Goal: Information Seeking & Learning: Learn about a topic

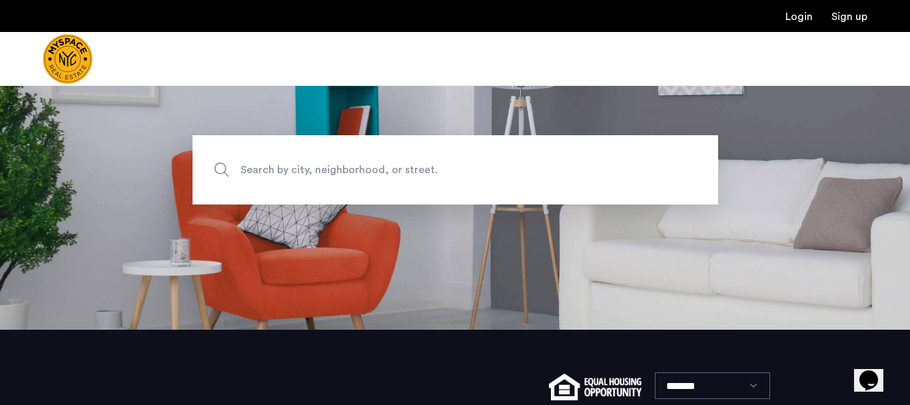
scroll to position [67, 0]
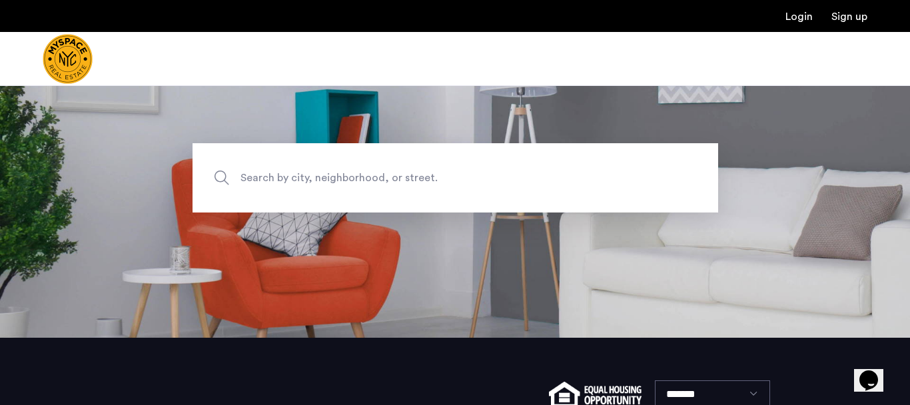
click at [318, 174] on span "Search by city, neighborhood, or street." at bounding box center [424, 178] width 368 height 18
click at [318, 174] on input "Search by city, neighborhood, or street." at bounding box center [454, 177] width 525 height 69
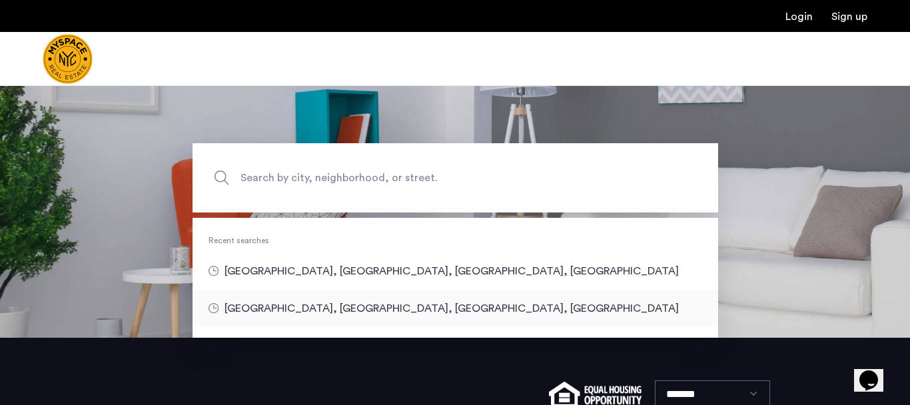
type input "**********"
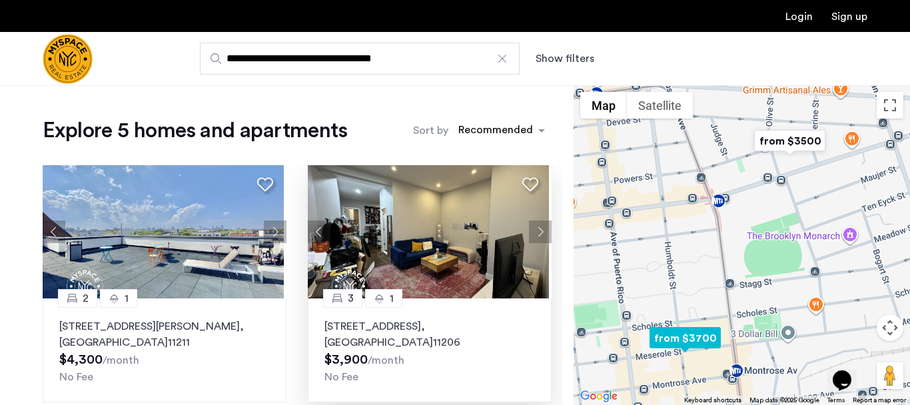
scroll to position [4, 0]
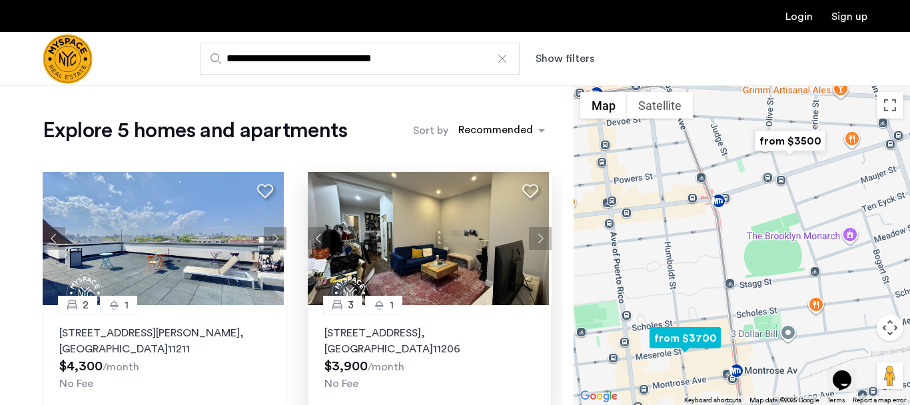
click at [530, 237] on button "Next apartment" at bounding box center [540, 238] width 23 height 23
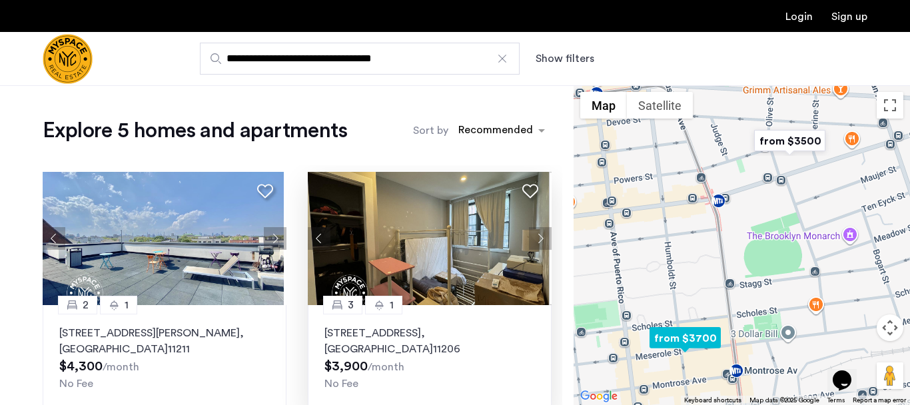
click at [530, 237] on button "Next apartment" at bounding box center [540, 238] width 23 height 23
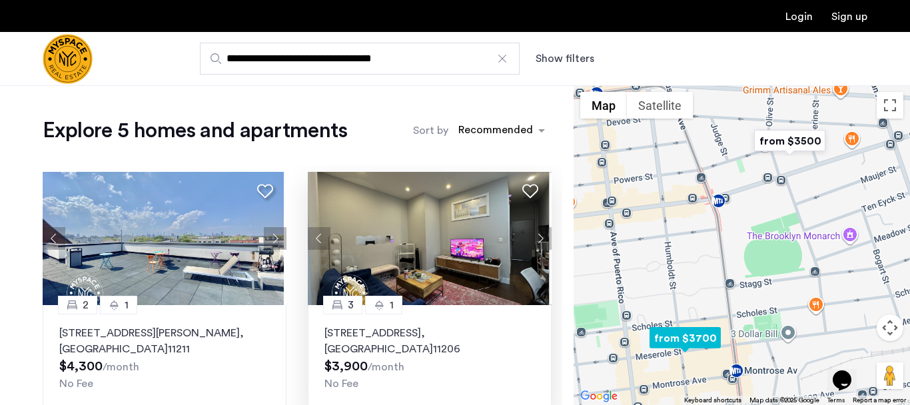
click at [530, 237] on button "Next apartment" at bounding box center [540, 238] width 23 height 23
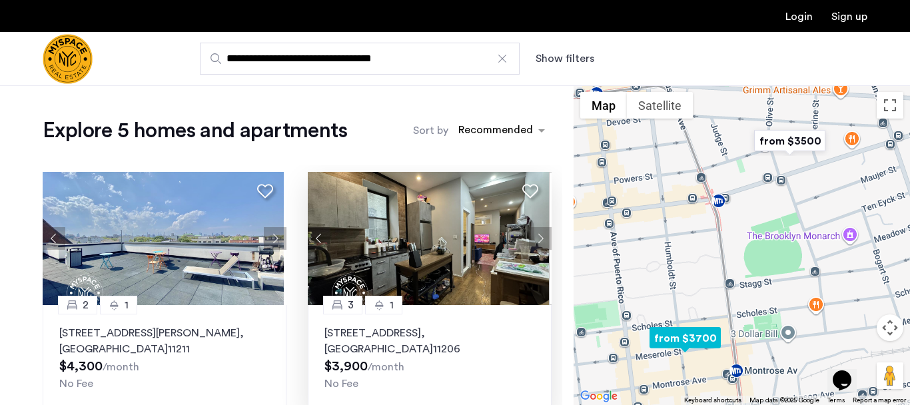
click at [530, 237] on button "Next apartment" at bounding box center [540, 238] width 23 height 23
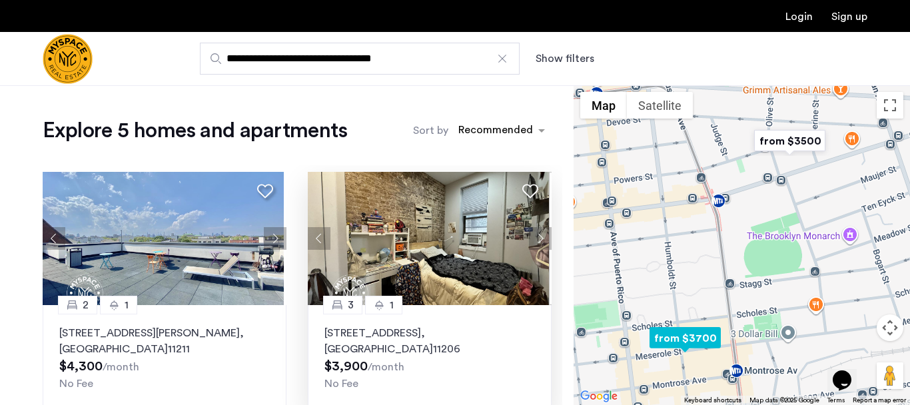
click at [530, 237] on button "Next apartment" at bounding box center [540, 238] width 23 height 23
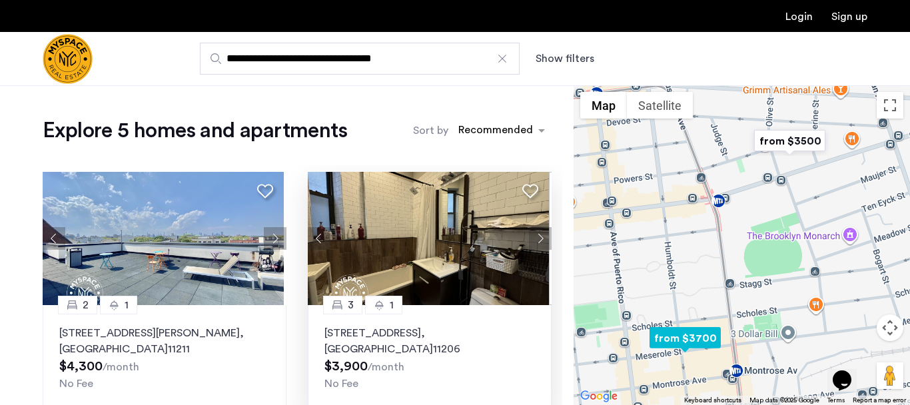
click at [536, 239] on button "Next apartment" at bounding box center [540, 238] width 23 height 23
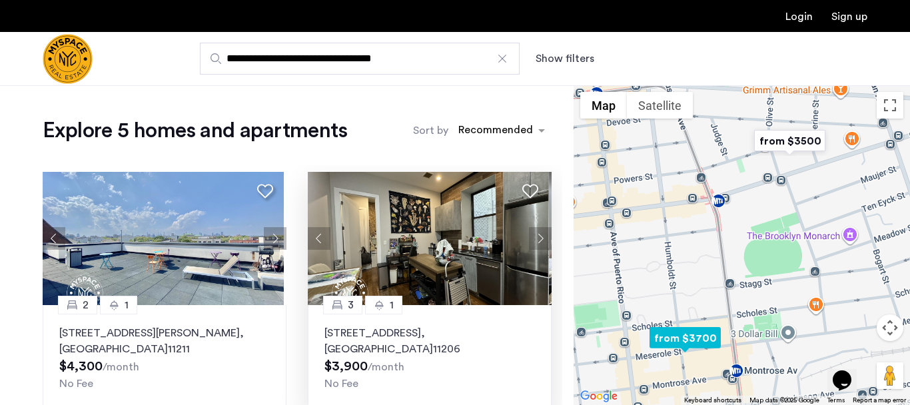
click at [536, 239] on button "Next apartment" at bounding box center [540, 238] width 23 height 23
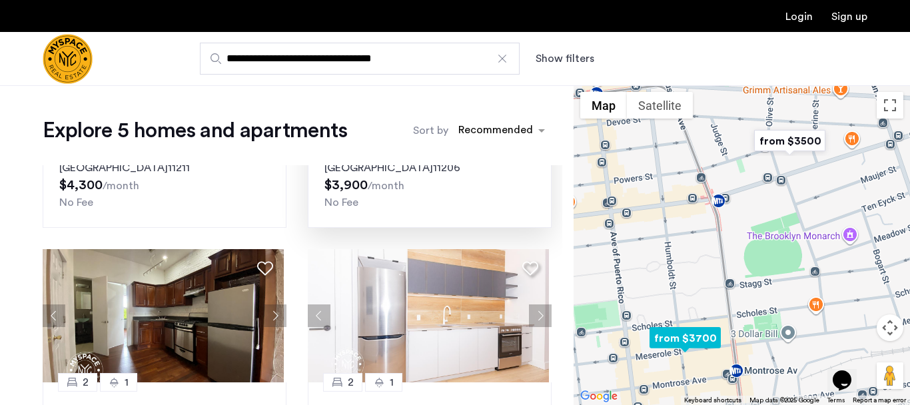
scroll to position [259, 0]
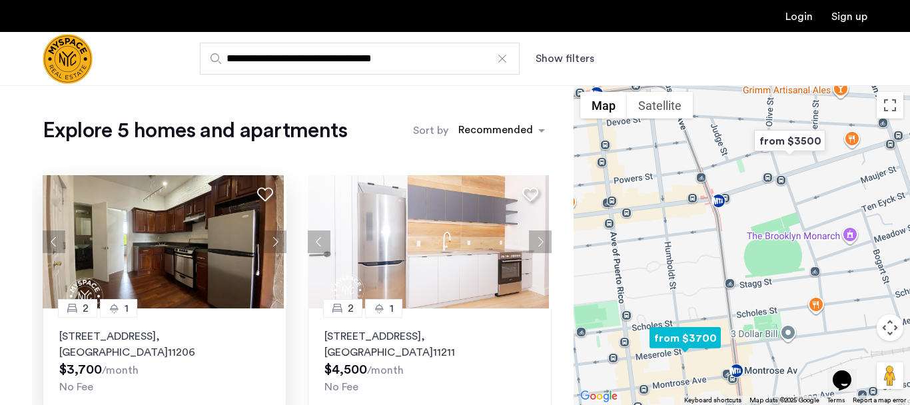
click at [272, 242] on button "Next apartment" at bounding box center [275, 241] width 23 height 23
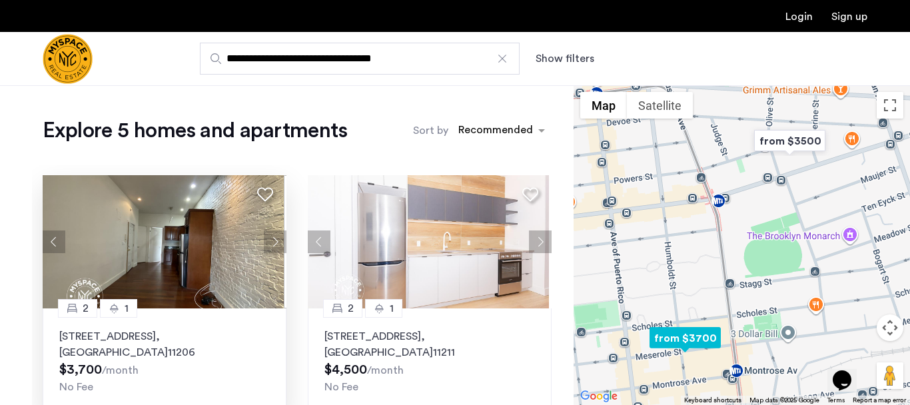
click at [272, 242] on button "Next apartment" at bounding box center [275, 241] width 23 height 23
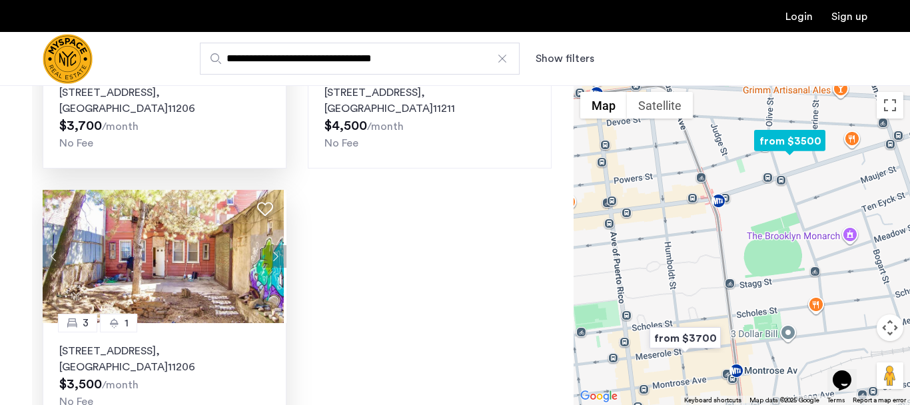
scroll to position [236, 0]
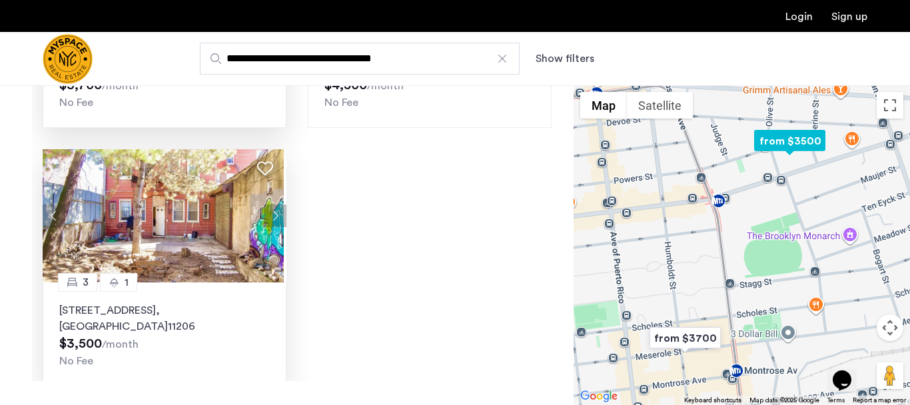
click at [268, 214] on button "Next apartment" at bounding box center [275, 215] width 23 height 23
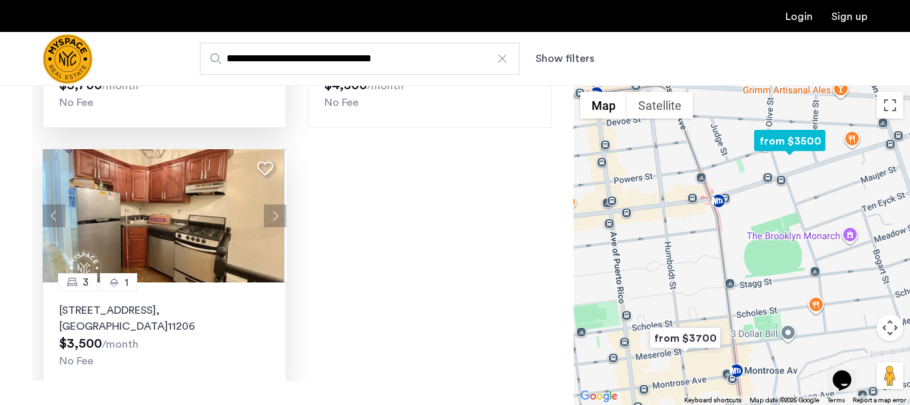
click at [268, 214] on button "Next apartment" at bounding box center [275, 215] width 23 height 23
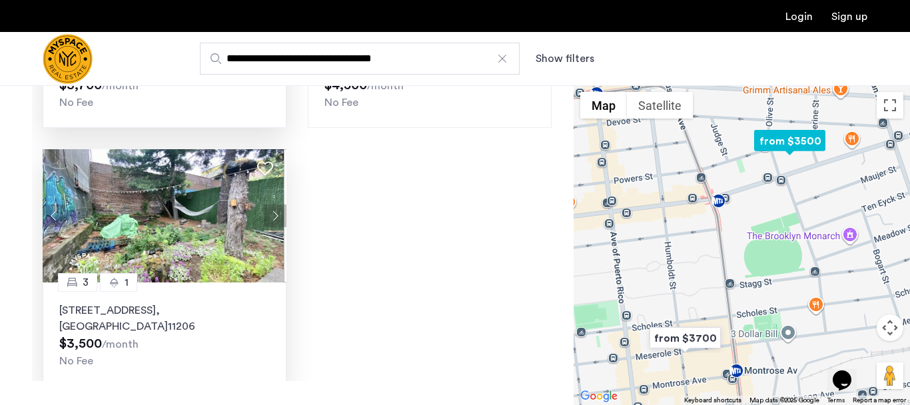
click at [268, 214] on button "Next apartment" at bounding box center [275, 215] width 23 height 23
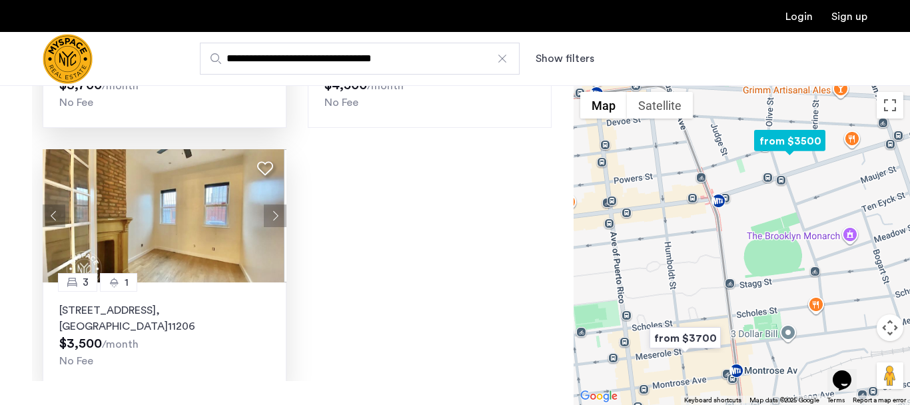
click at [268, 214] on button "Next apartment" at bounding box center [275, 215] width 23 height 23
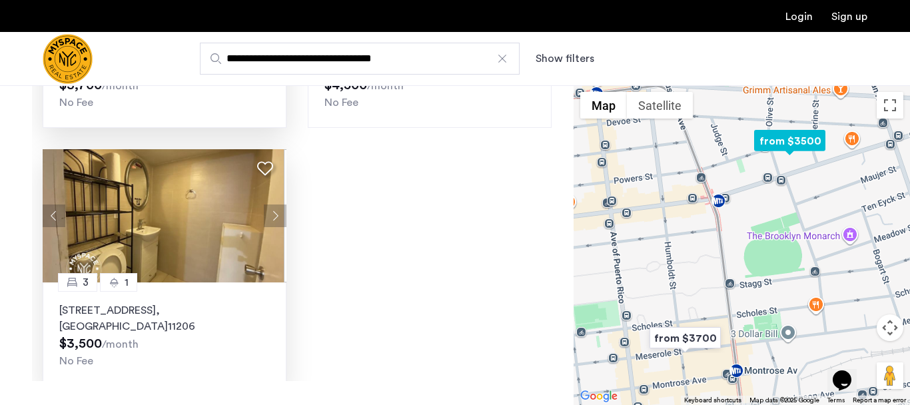
click at [268, 214] on button "Next apartment" at bounding box center [275, 215] width 23 height 23
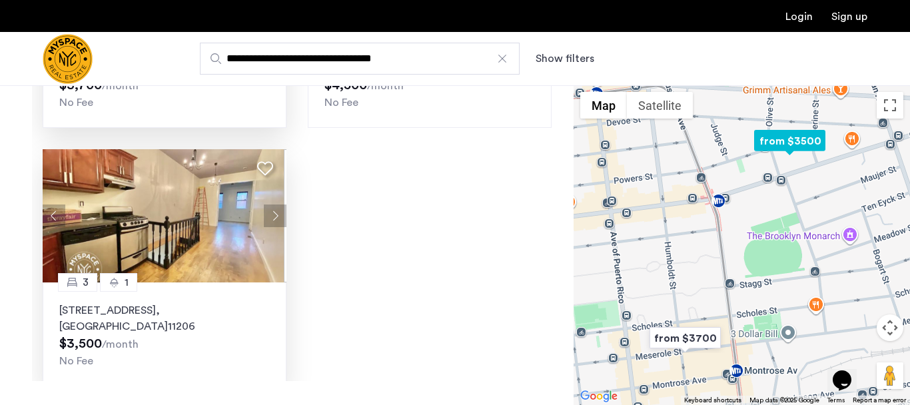
click at [268, 214] on button "Next apartment" at bounding box center [275, 215] width 23 height 23
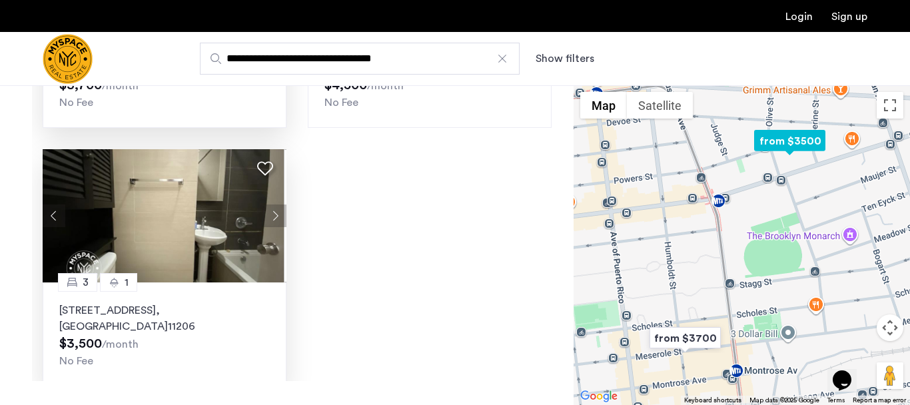
click at [268, 214] on button "Next apartment" at bounding box center [275, 215] width 23 height 23
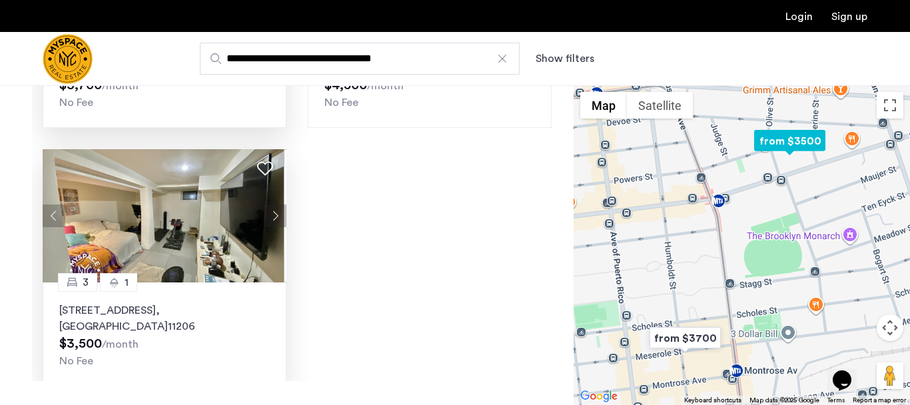
scroll to position [279, 0]
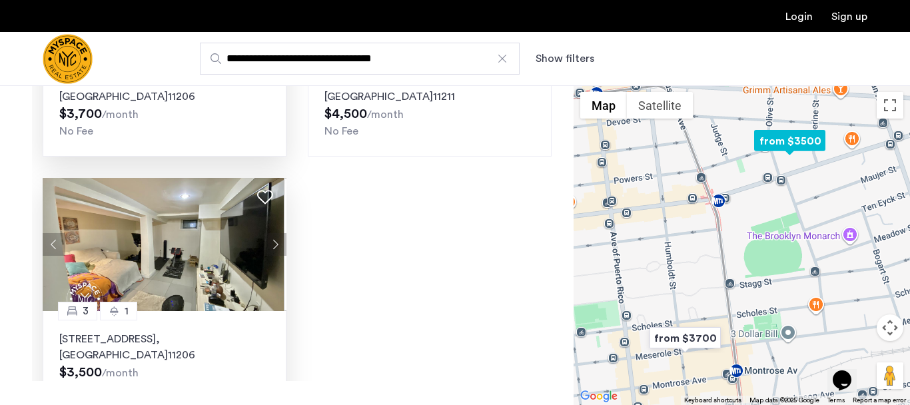
click at [272, 247] on button "Next apartment" at bounding box center [275, 244] width 23 height 23
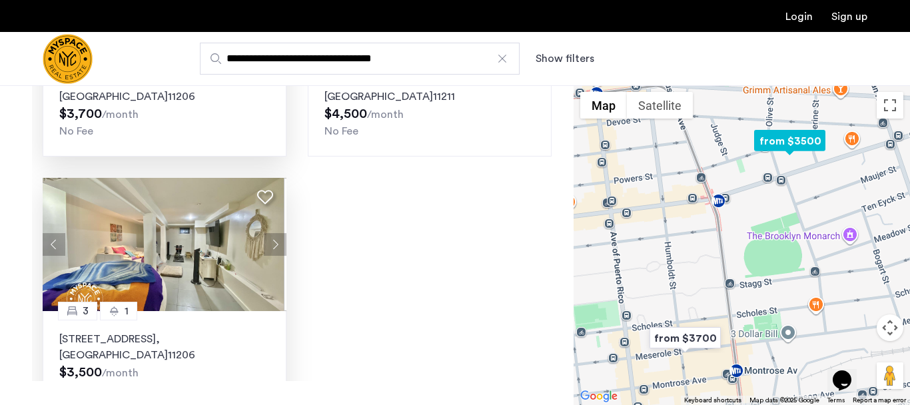
click at [272, 247] on button "Next apartment" at bounding box center [275, 244] width 23 height 23
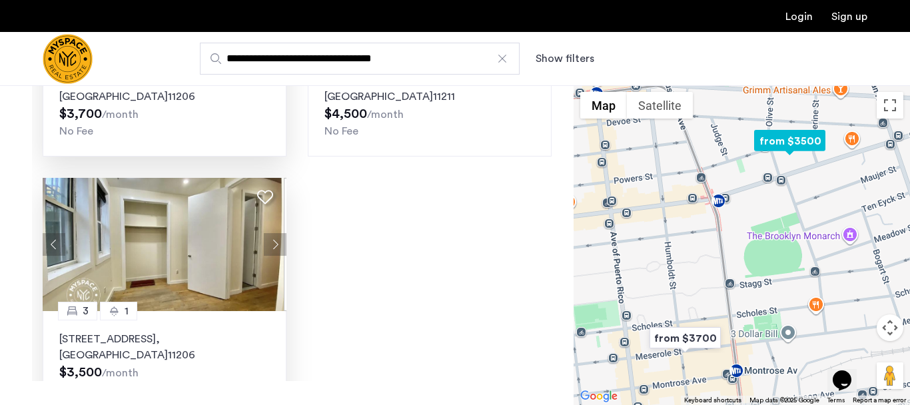
click at [272, 247] on button "Next apartment" at bounding box center [275, 244] width 23 height 23
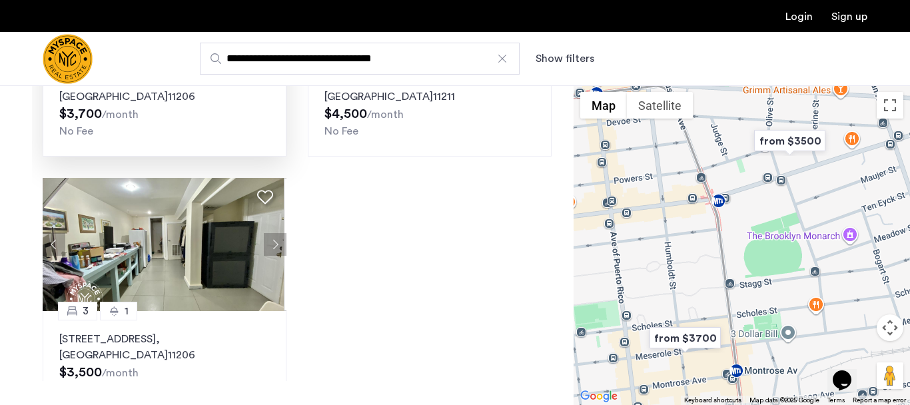
click at [378, 48] on input "**********" at bounding box center [360, 59] width 320 height 32
click at [503, 59] on div at bounding box center [501, 58] width 13 height 13
click at [503, 59] on input "**********" at bounding box center [360, 59] width 320 height 32
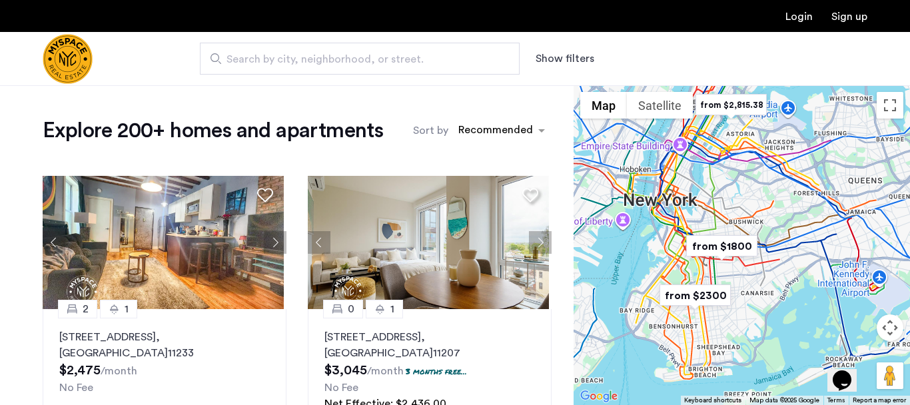
click at [395, 61] on span "Search by city, neighborhood, or street." at bounding box center [354, 59] width 256 height 16
click at [395, 61] on input "Search by city, neighborhood, or street." at bounding box center [360, 59] width 320 height 32
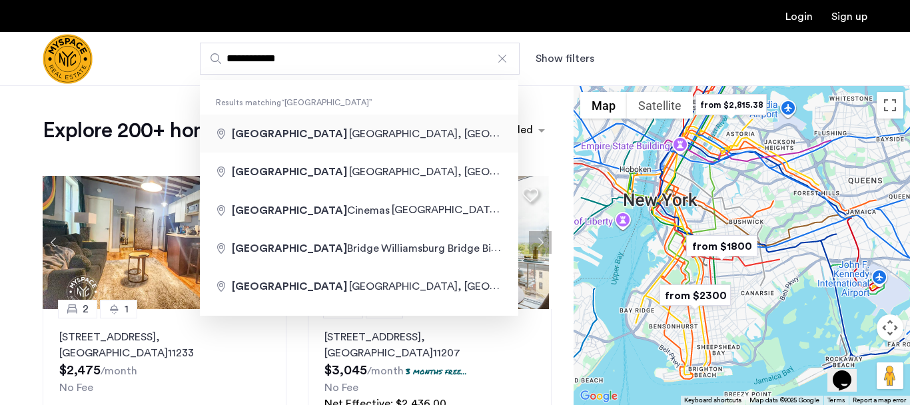
type input "**********"
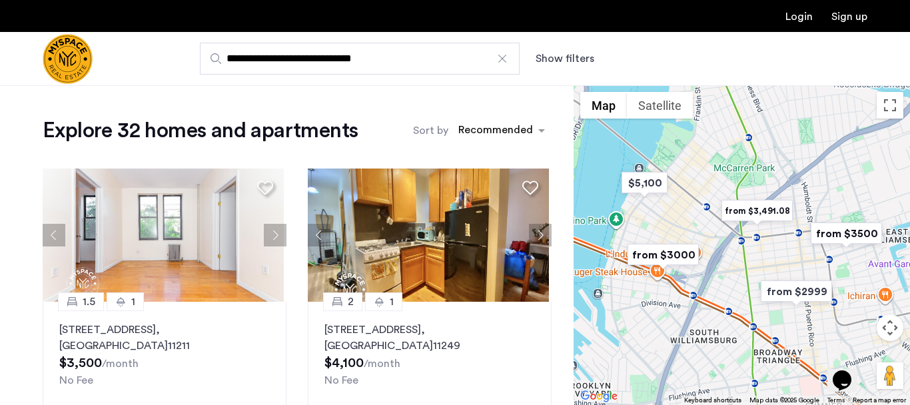
scroll to position [837, 0]
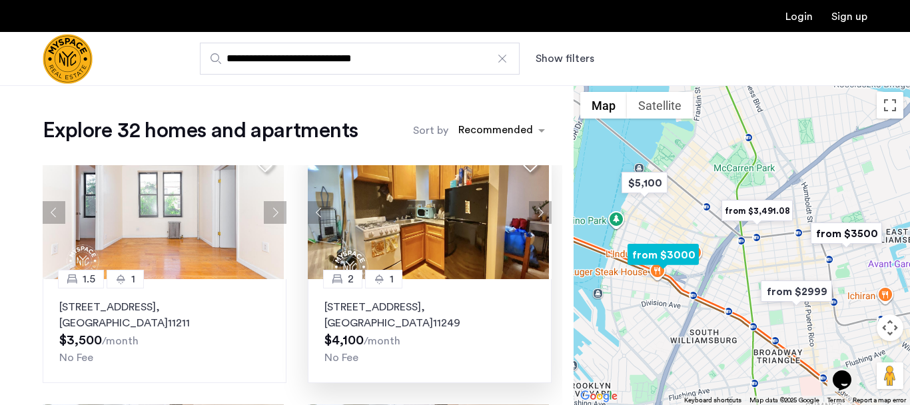
click at [531, 212] on button "Next apartment" at bounding box center [540, 212] width 23 height 23
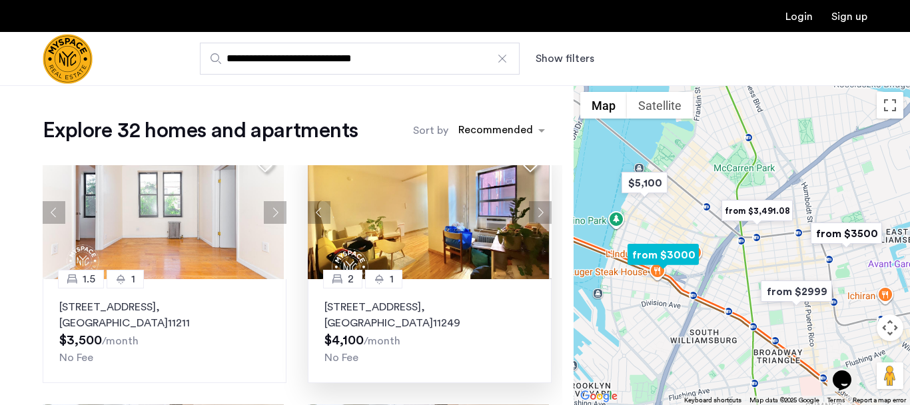
click at [531, 212] on button "Next apartment" at bounding box center [540, 212] width 23 height 23
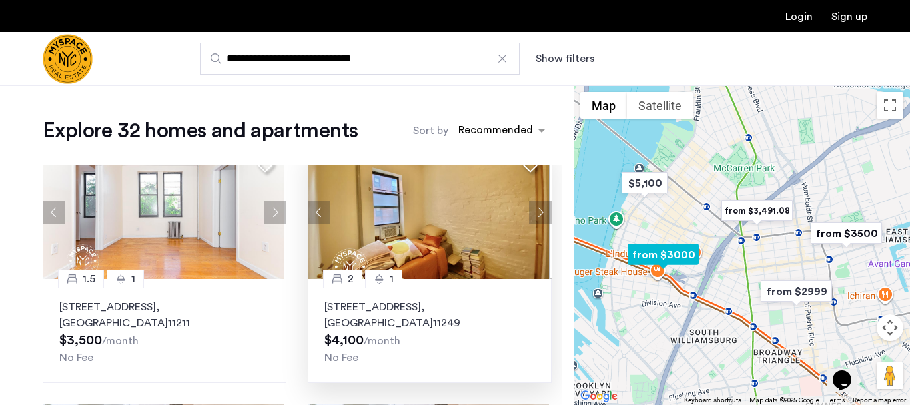
click at [531, 212] on button "Next apartment" at bounding box center [540, 212] width 23 height 23
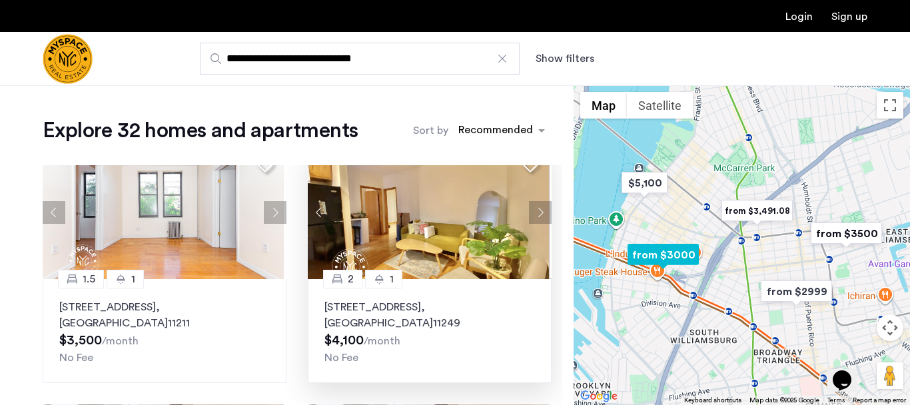
click at [531, 212] on button "Next apartment" at bounding box center [540, 212] width 23 height 23
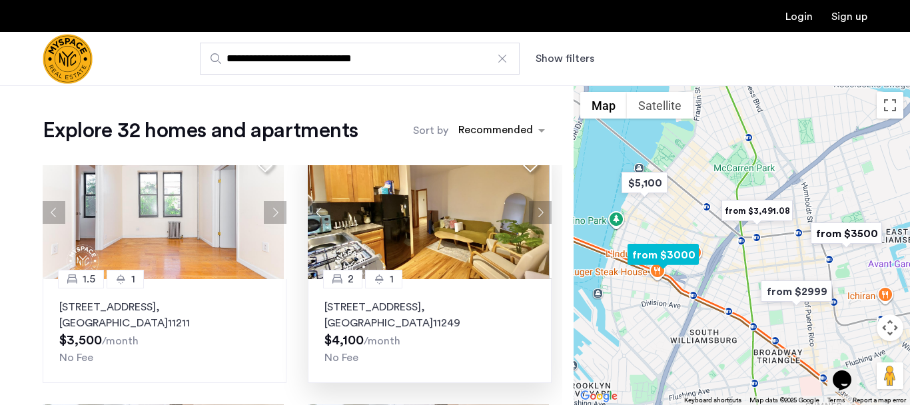
click at [531, 212] on button "Next apartment" at bounding box center [540, 212] width 23 height 23
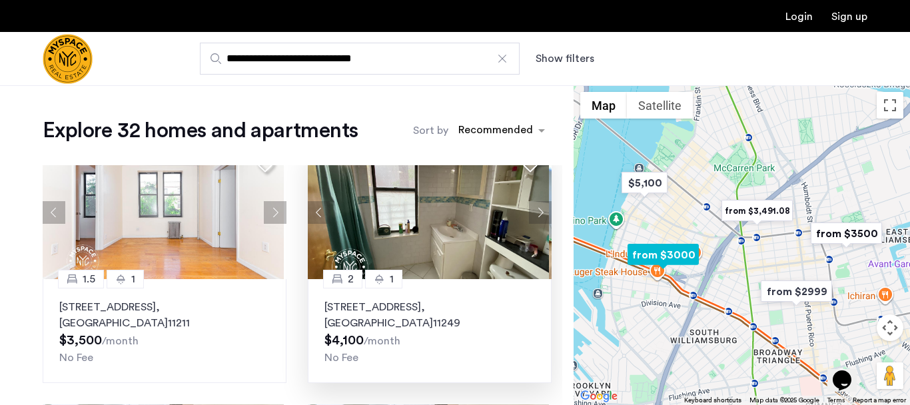
click at [531, 212] on button "Next apartment" at bounding box center [540, 212] width 23 height 23
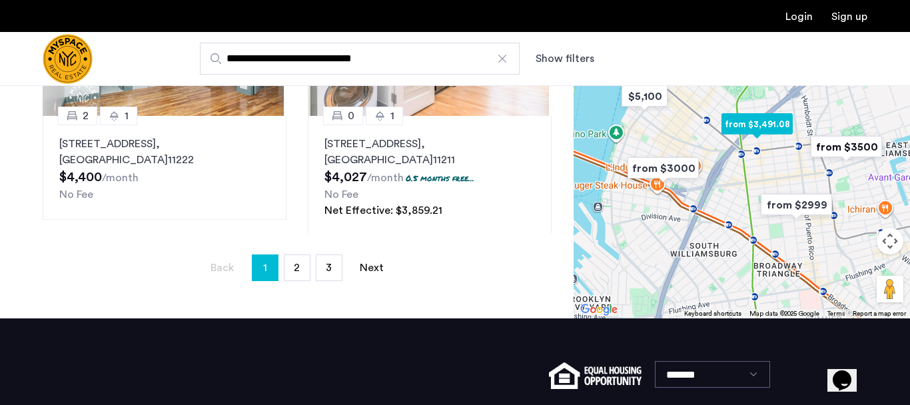
scroll to position [396, 0]
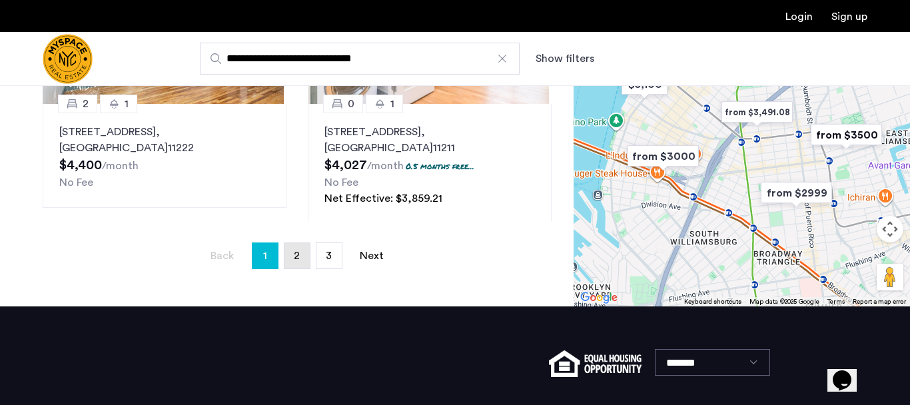
click at [286, 245] on link "page 2" at bounding box center [296, 255] width 25 height 25
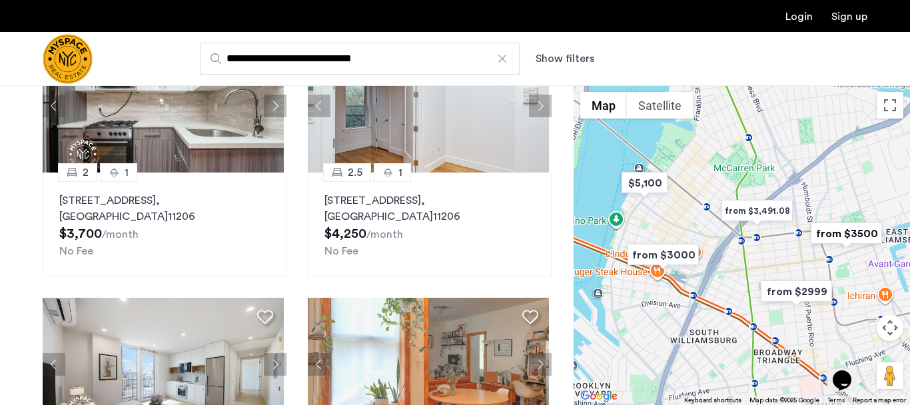
scroll to position [35, 0]
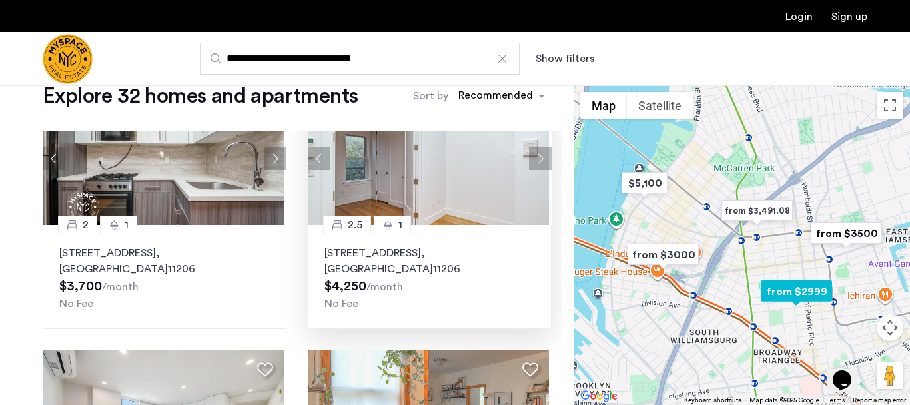
click at [529, 147] on button "Next apartment" at bounding box center [540, 158] width 23 height 23
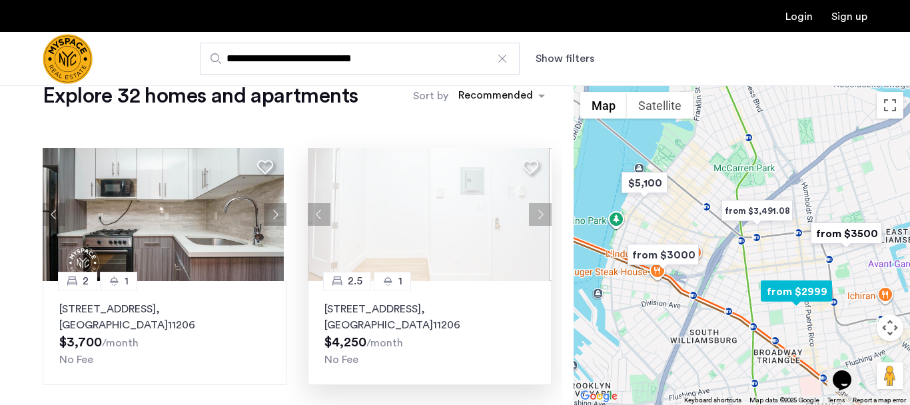
scroll to position [1024, 0]
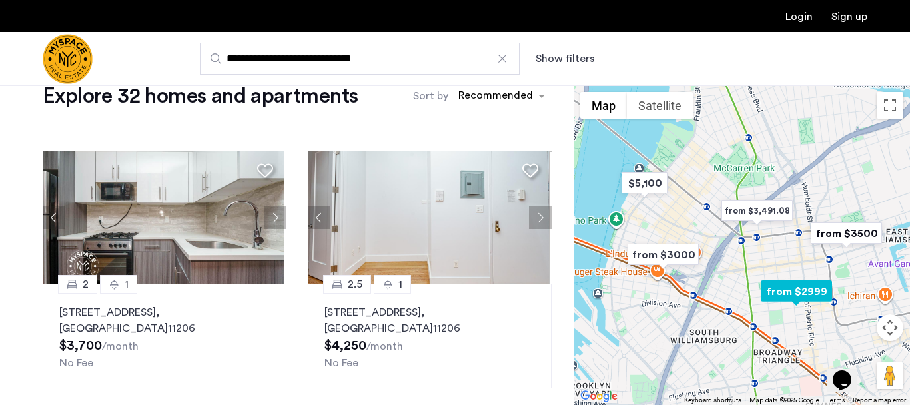
click at [535, 206] on button "Next apartment" at bounding box center [540, 217] width 23 height 23
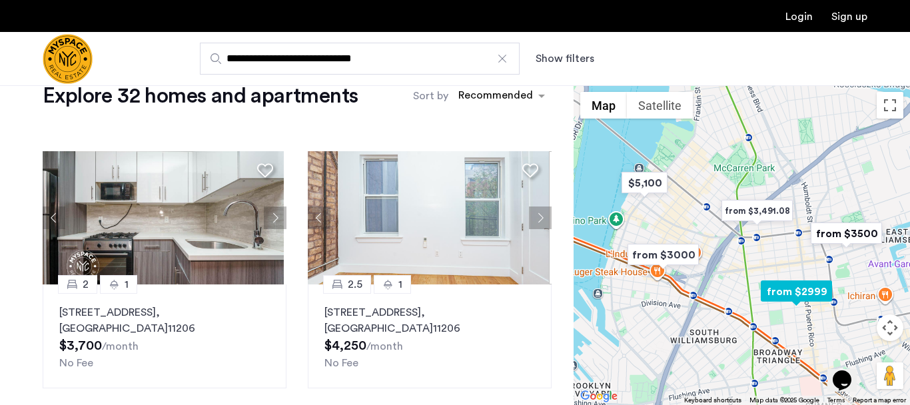
click at [535, 206] on button "Next apartment" at bounding box center [540, 217] width 23 height 23
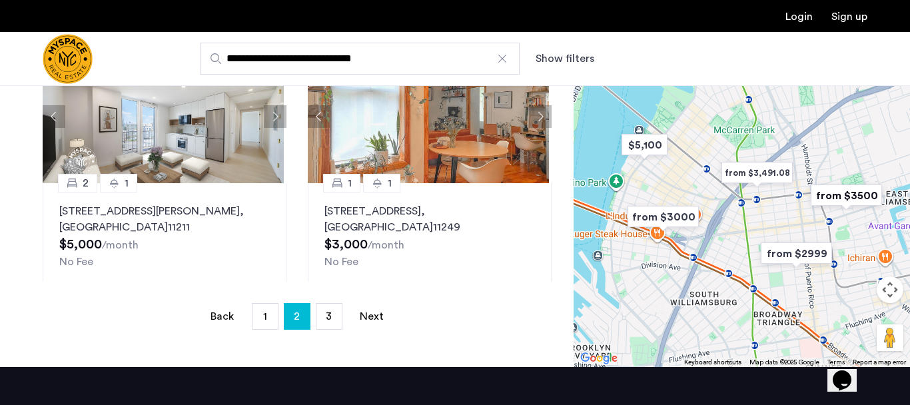
scroll to position [336, 0]
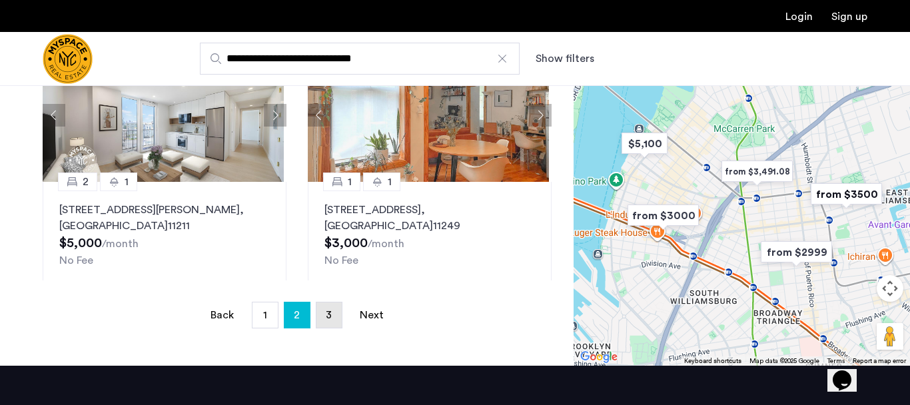
click at [329, 314] on span "3" at bounding box center [329, 315] width 6 height 11
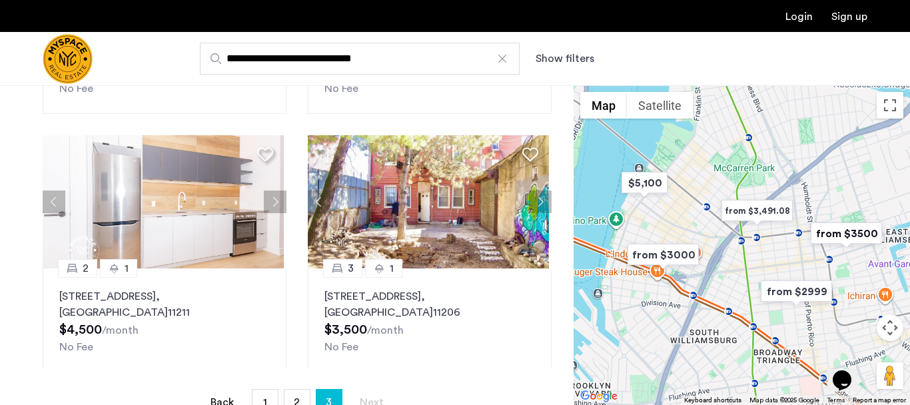
scroll to position [238, 0]
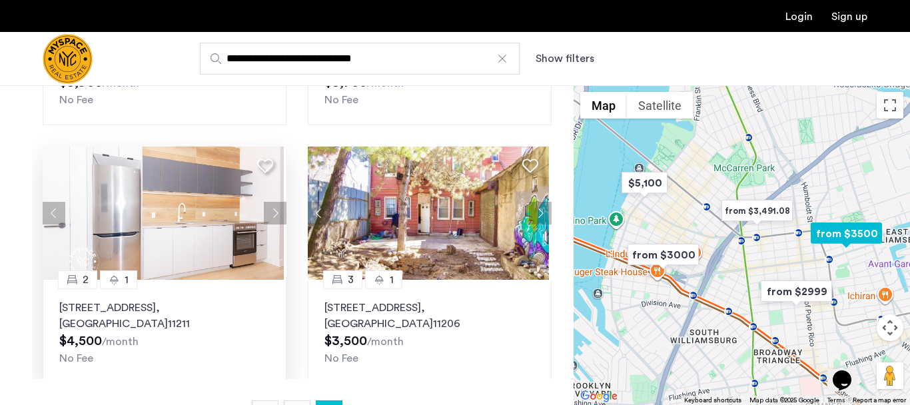
click at [274, 215] on button "Next apartment" at bounding box center [275, 213] width 23 height 23
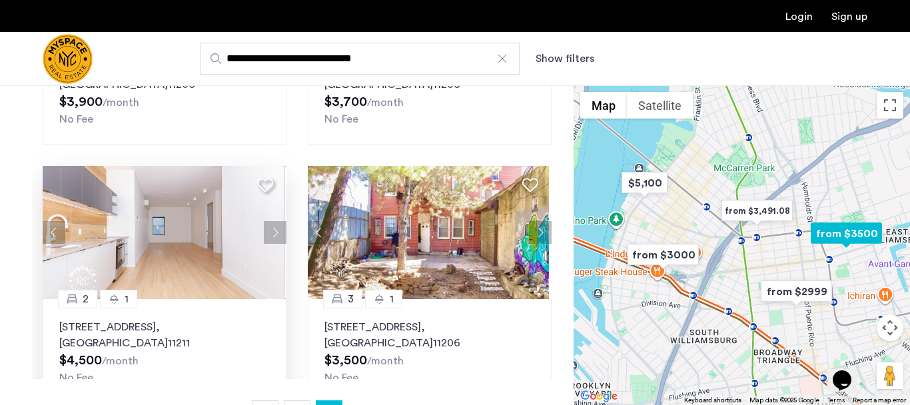
scroll to position [563, 0]
click at [268, 239] on button "Next apartment" at bounding box center [275, 233] width 23 height 23
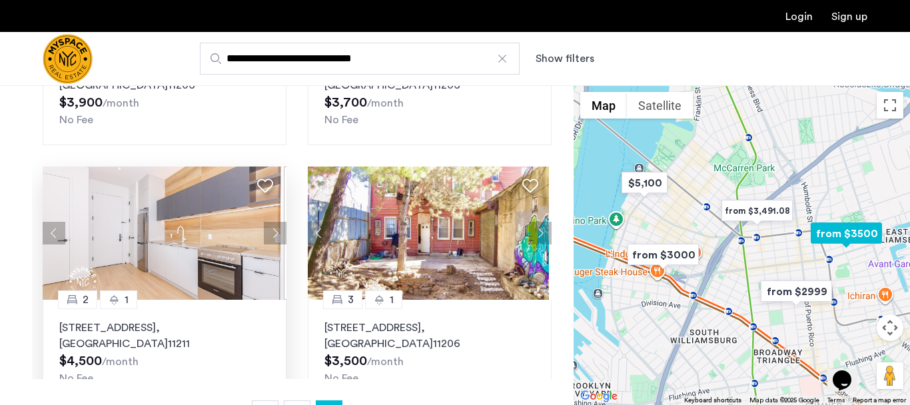
click at [268, 239] on button "Next apartment" at bounding box center [275, 233] width 23 height 23
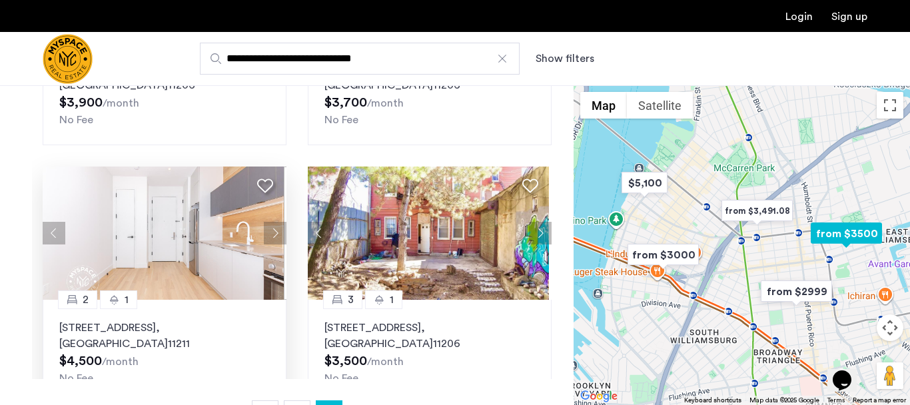
click at [268, 239] on button "Next apartment" at bounding box center [275, 233] width 23 height 23
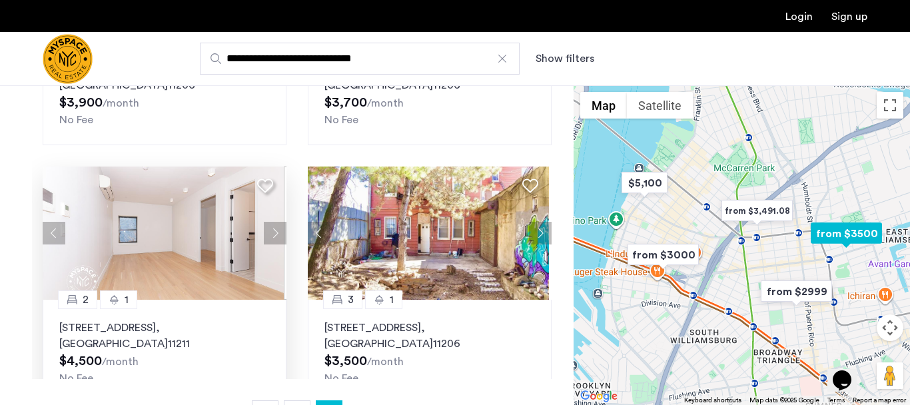
click at [270, 227] on button "Next apartment" at bounding box center [275, 233] width 23 height 23
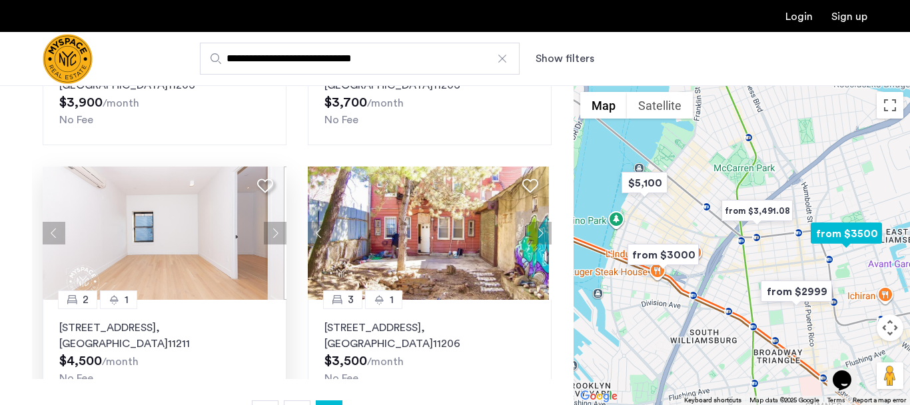
click at [270, 230] on button "Next apartment" at bounding box center [275, 233] width 23 height 23
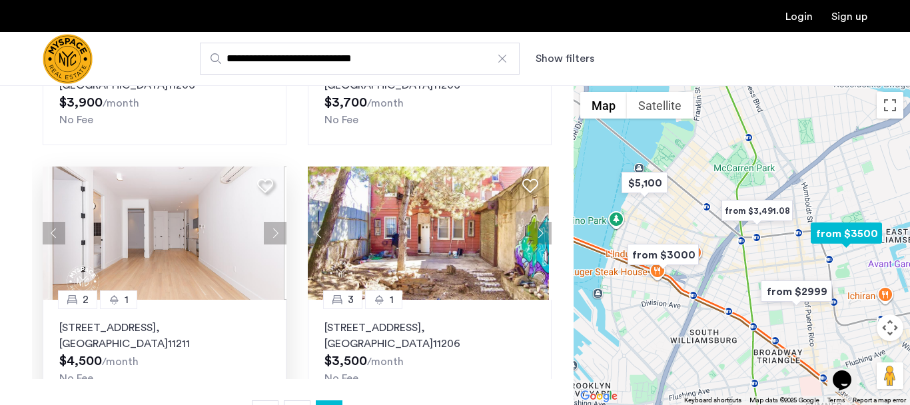
click at [270, 230] on button "Next apartment" at bounding box center [275, 233] width 23 height 23
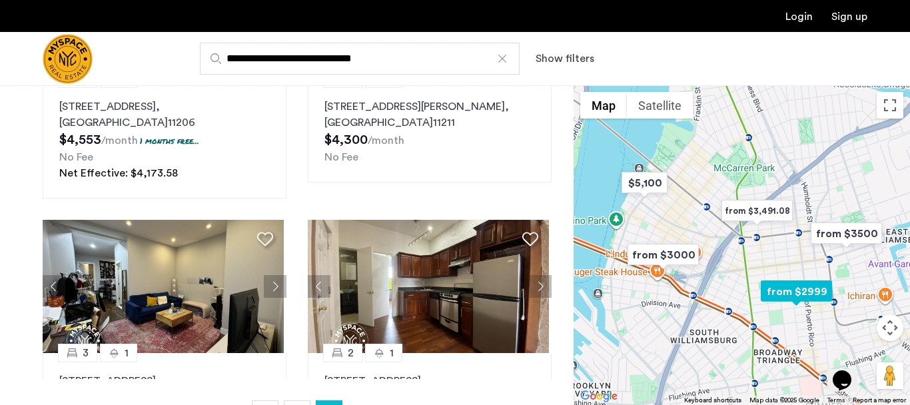
scroll to position [316, 0]
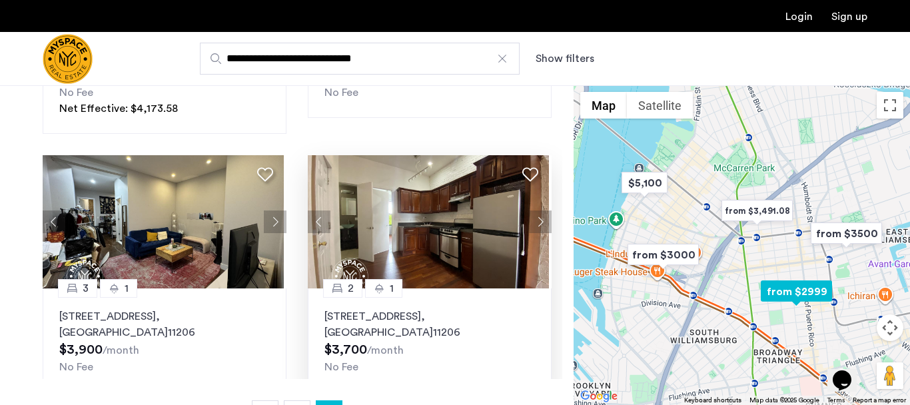
click at [537, 222] on button "Next apartment" at bounding box center [540, 221] width 23 height 23
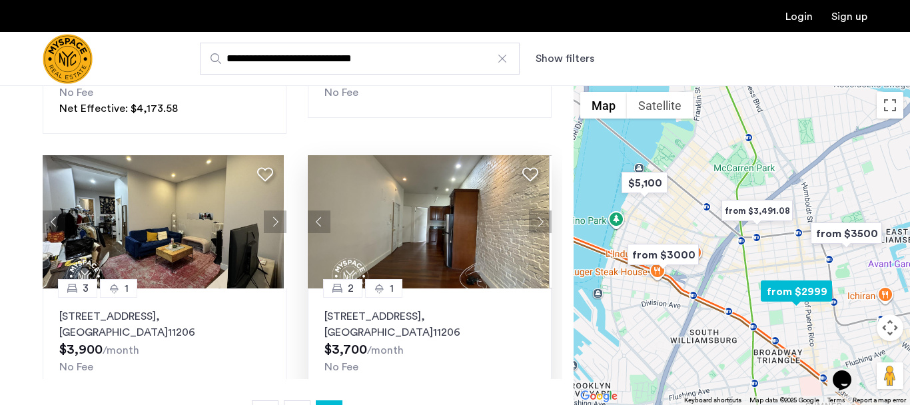
click at [537, 222] on button "Next apartment" at bounding box center [540, 221] width 23 height 23
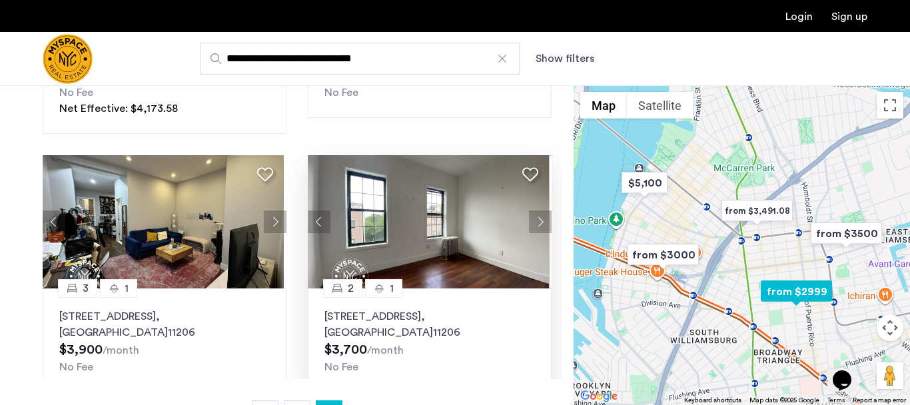
click at [537, 222] on button "Next apartment" at bounding box center [540, 221] width 23 height 23
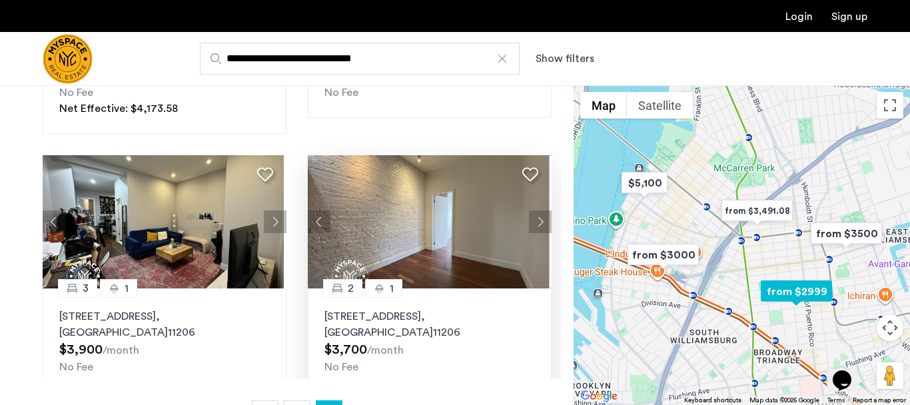
click at [537, 222] on button "Next apartment" at bounding box center [540, 221] width 23 height 23
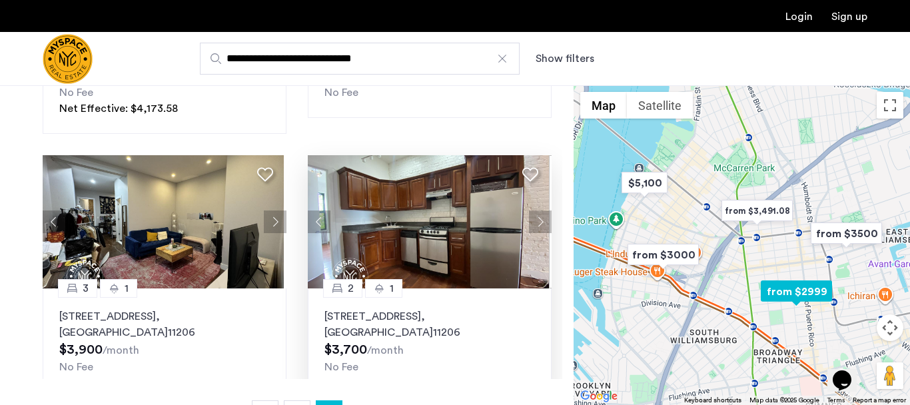
click at [537, 222] on button "Next apartment" at bounding box center [540, 221] width 23 height 23
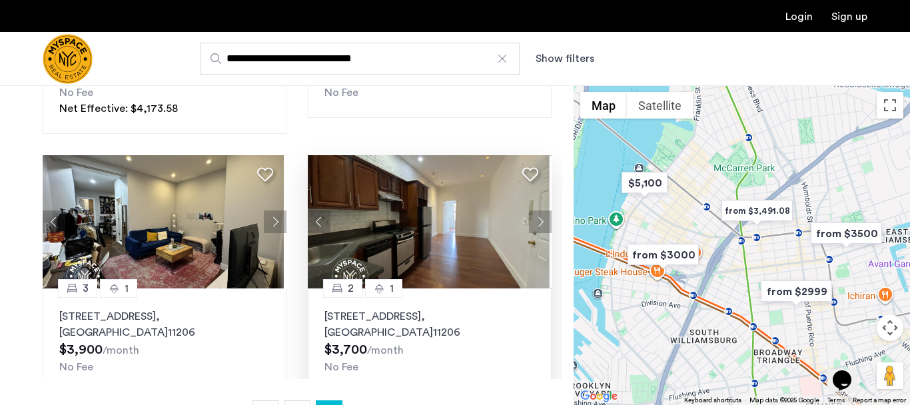
click at [507, 61] on div at bounding box center [501, 58] width 13 height 13
click at [507, 61] on input "**********" at bounding box center [360, 59] width 320 height 32
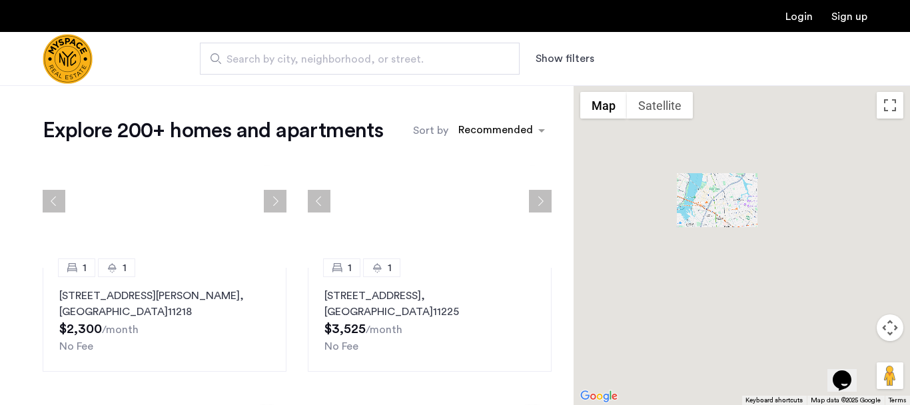
click at [481, 61] on span "Search by city, neighborhood, or street." at bounding box center [354, 59] width 256 height 16
click at [481, 61] on input "Search by city, neighborhood, or street." at bounding box center [360, 59] width 320 height 32
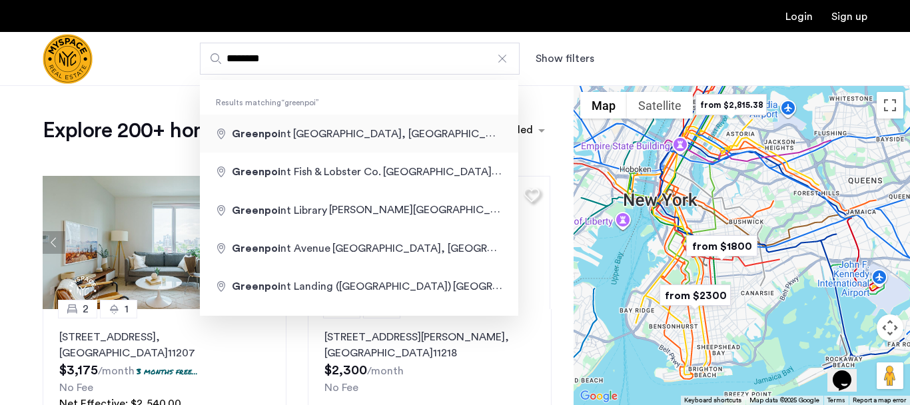
type input "**********"
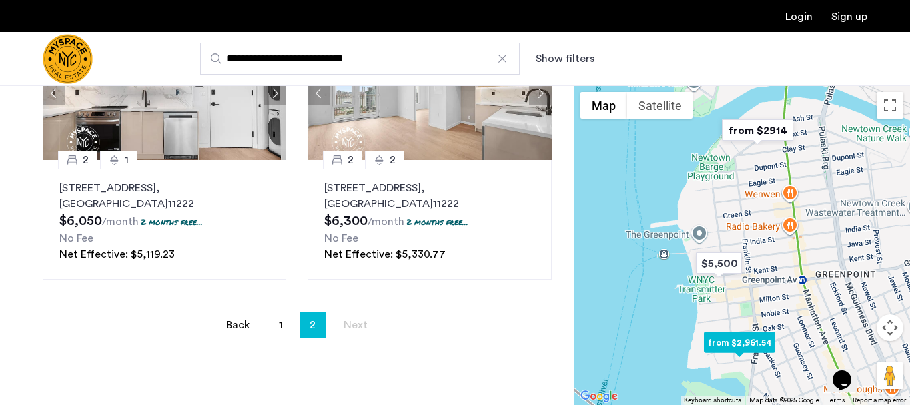
scroll to position [105, 0]
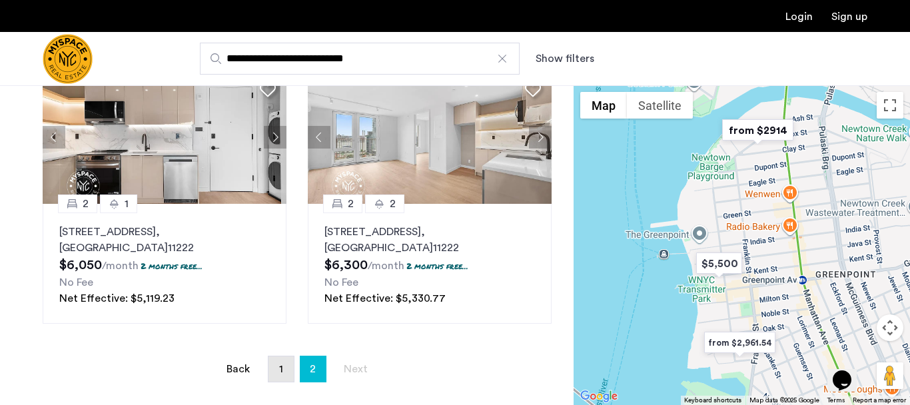
click at [284, 367] on link "page 1" at bounding box center [280, 368] width 25 height 25
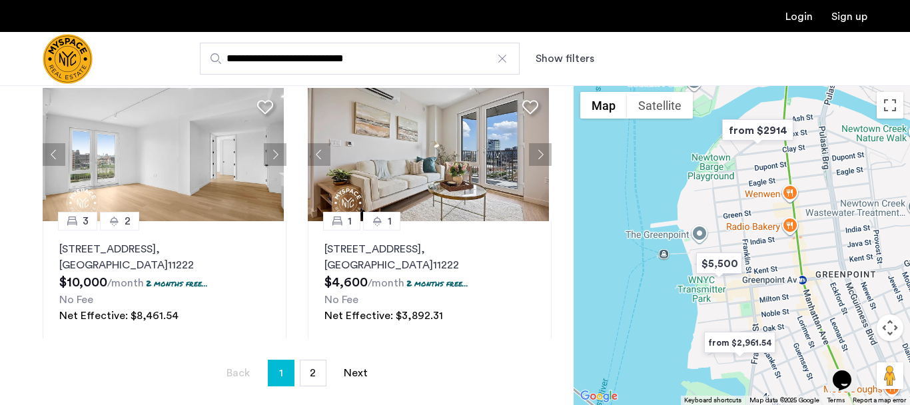
scroll to position [332, 0]
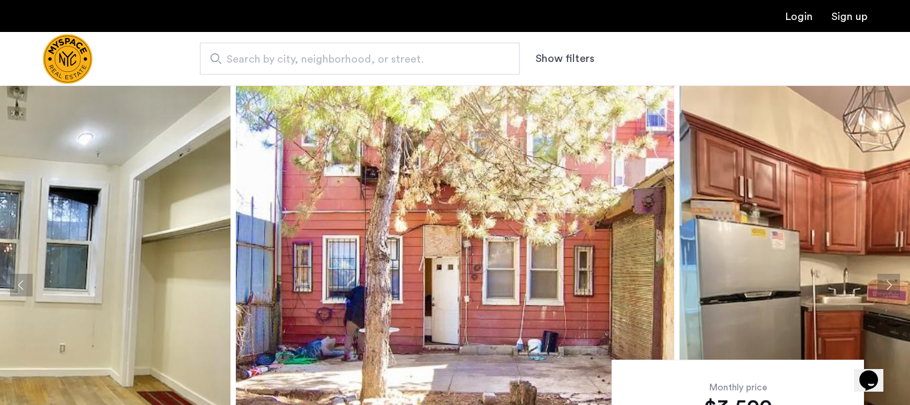
click at [354, 246] on img at bounding box center [455, 285] width 438 height 400
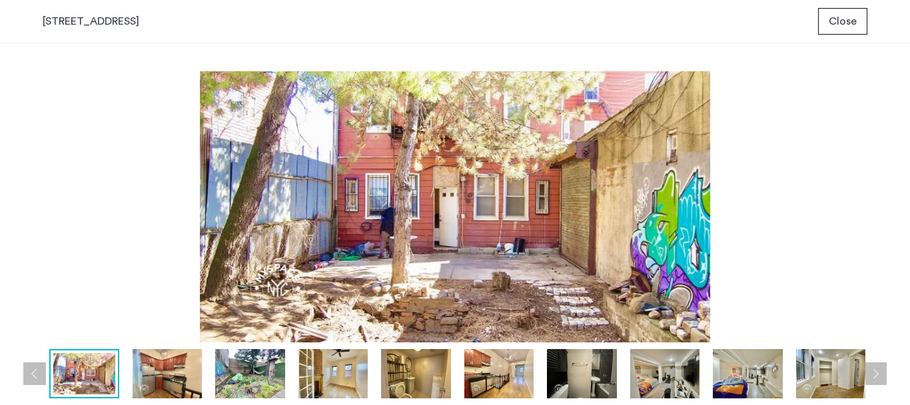
click at [497, 382] on img at bounding box center [499, 373] width 70 height 49
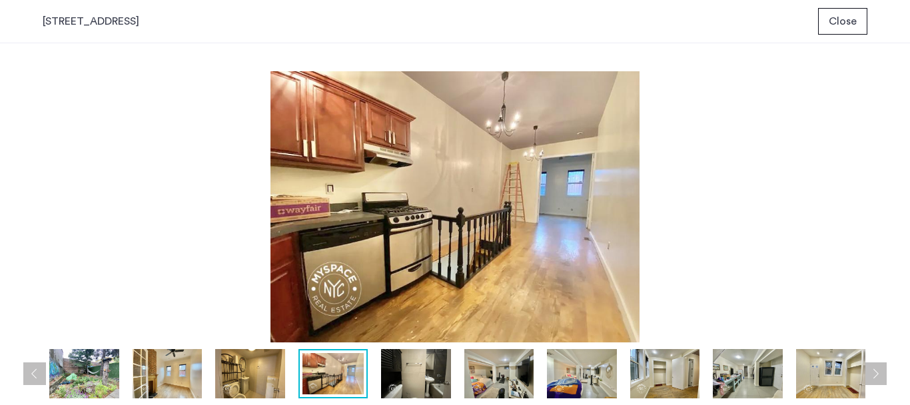
click at [873, 368] on button "Next apartment" at bounding box center [875, 373] width 23 height 23
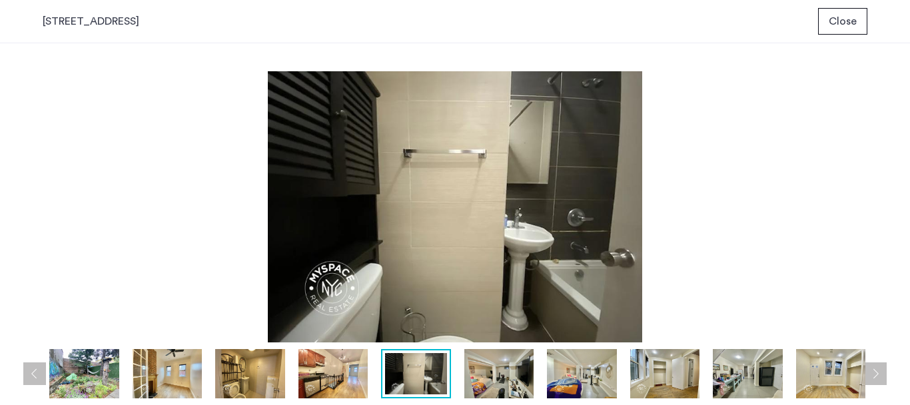
click at [873, 368] on button "Next apartment" at bounding box center [875, 373] width 23 height 23
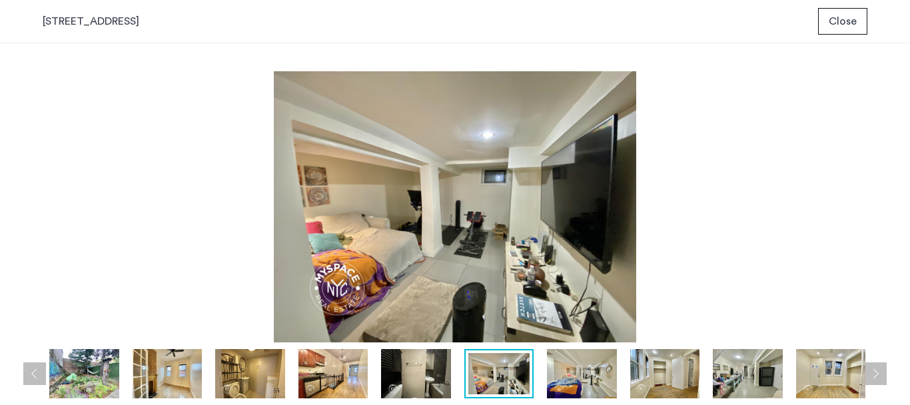
click at [873, 368] on button "Next apartment" at bounding box center [875, 373] width 23 height 23
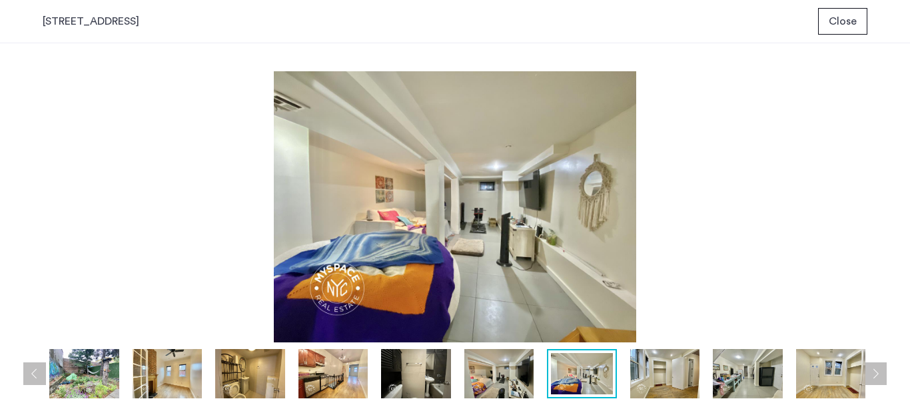
click at [873, 368] on button "Next apartment" at bounding box center [875, 373] width 23 height 23
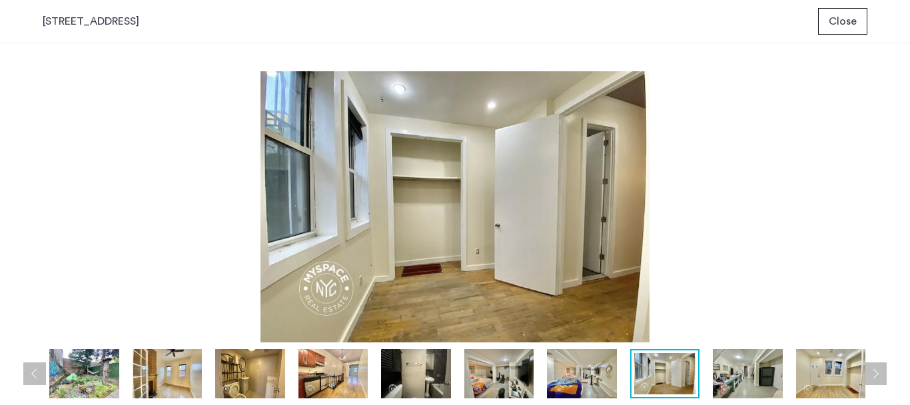
click at [873, 368] on button "Next apartment" at bounding box center [875, 373] width 23 height 23
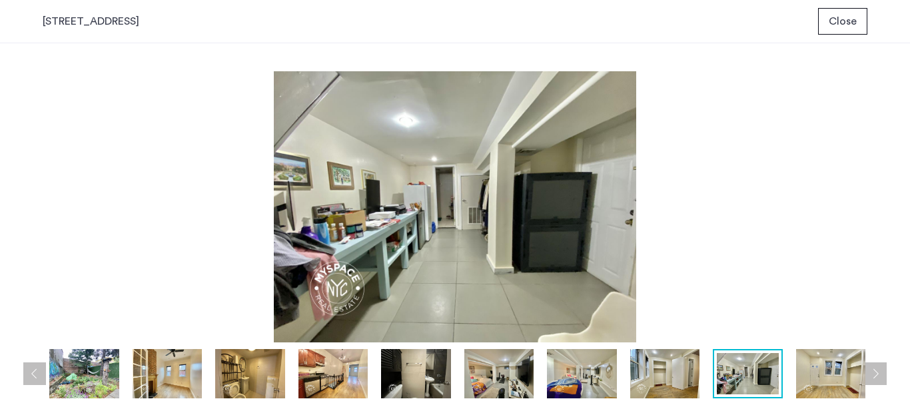
click at [873, 368] on button "Next apartment" at bounding box center [875, 373] width 23 height 23
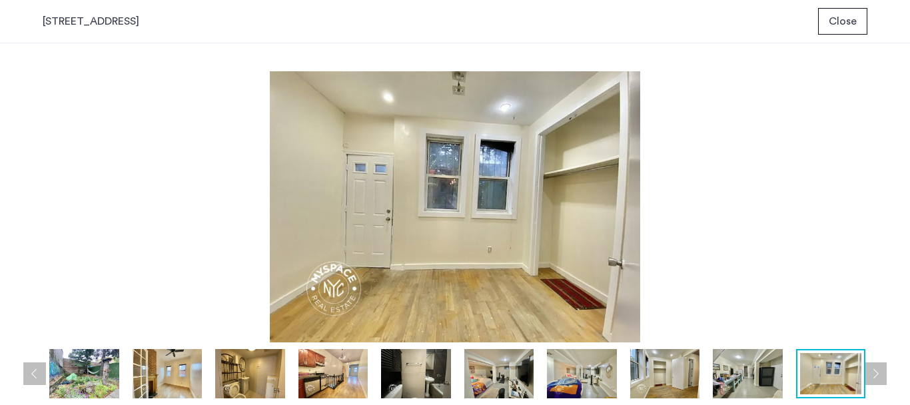
click at [873, 368] on button "Next apartment" at bounding box center [875, 373] width 23 height 23
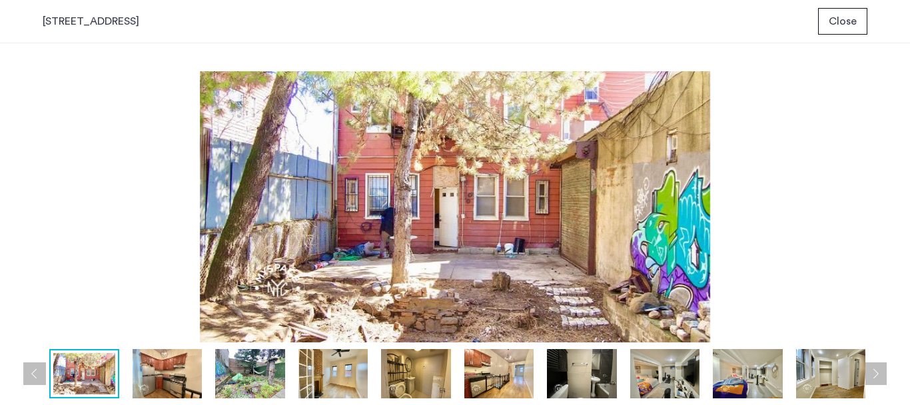
click at [873, 368] on button "Next apartment" at bounding box center [875, 373] width 23 height 23
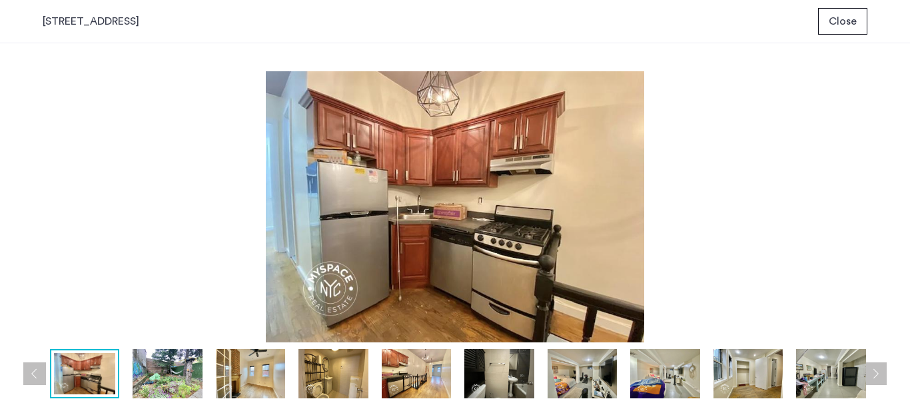
click at [873, 368] on button "Next apartment" at bounding box center [875, 373] width 23 height 23
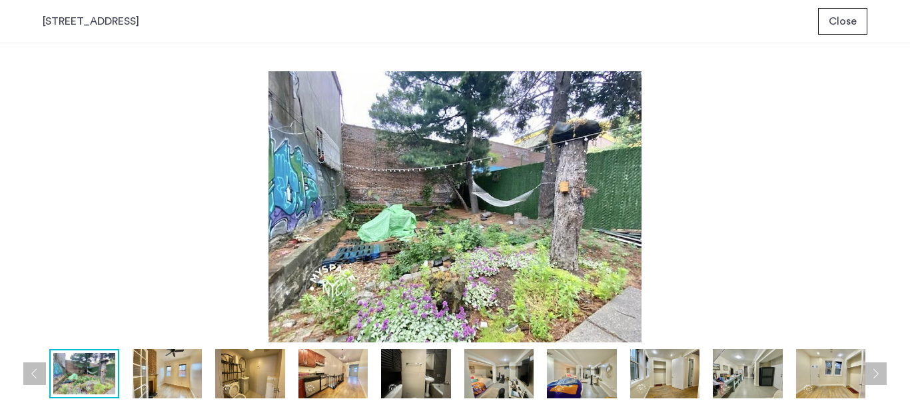
click at [873, 368] on button "Next apartment" at bounding box center [875, 373] width 23 height 23
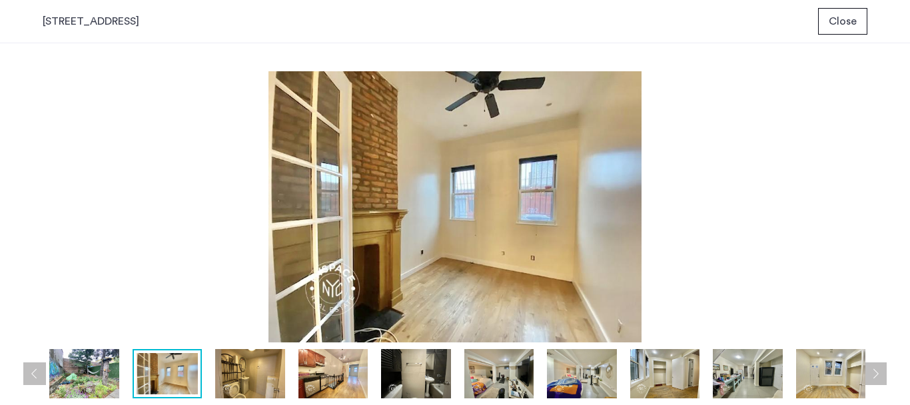
click at [873, 368] on button "Next apartment" at bounding box center [875, 373] width 23 height 23
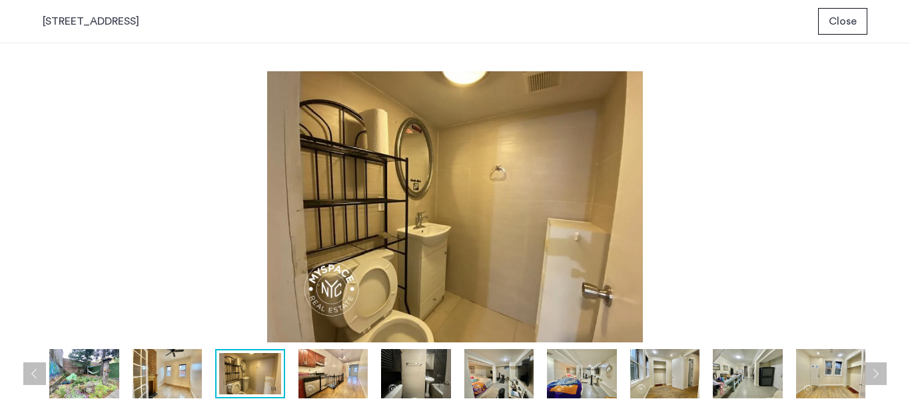
click at [873, 368] on button "Next apartment" at bounding box center [875, 373] width 23 height 23
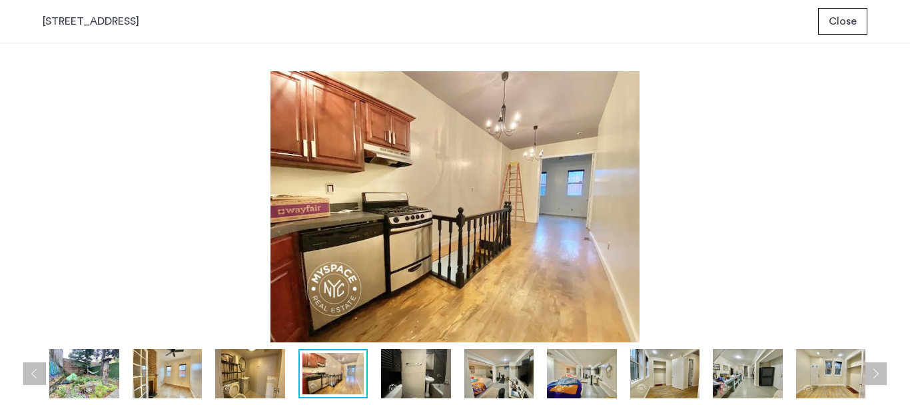
click at [846, 27] on span "Close" at bounding box center [842, 21] width 28 height 16
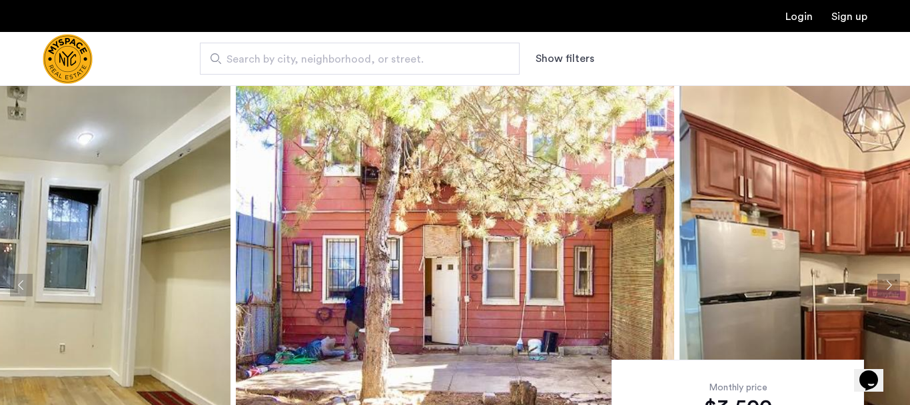
scroll to position [80, 0]
